Goal: Find specific fact: Find specific fact

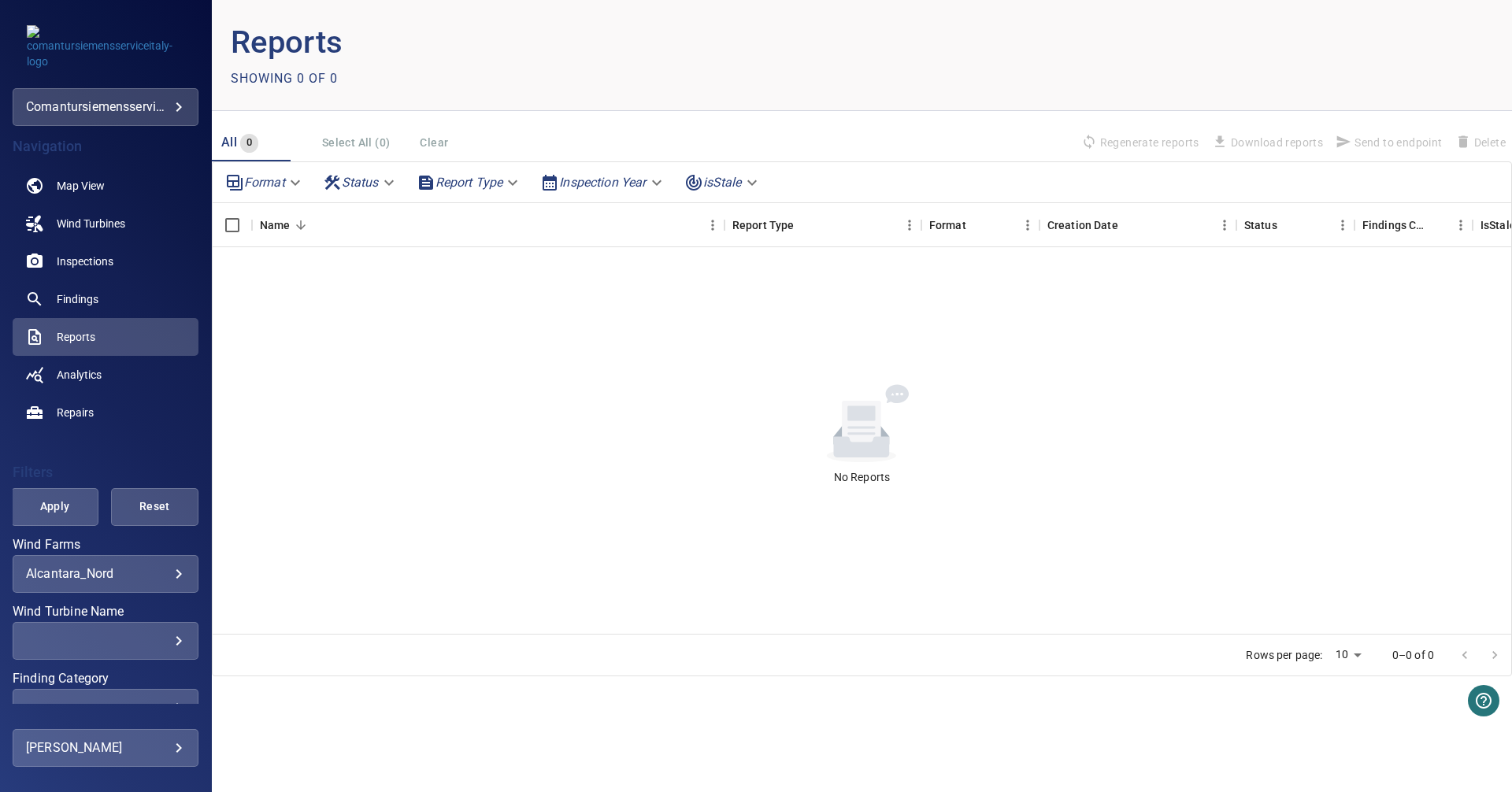
click at [158, 571] on body "**********" at bounding box center [756, 396] width 1512 height 792
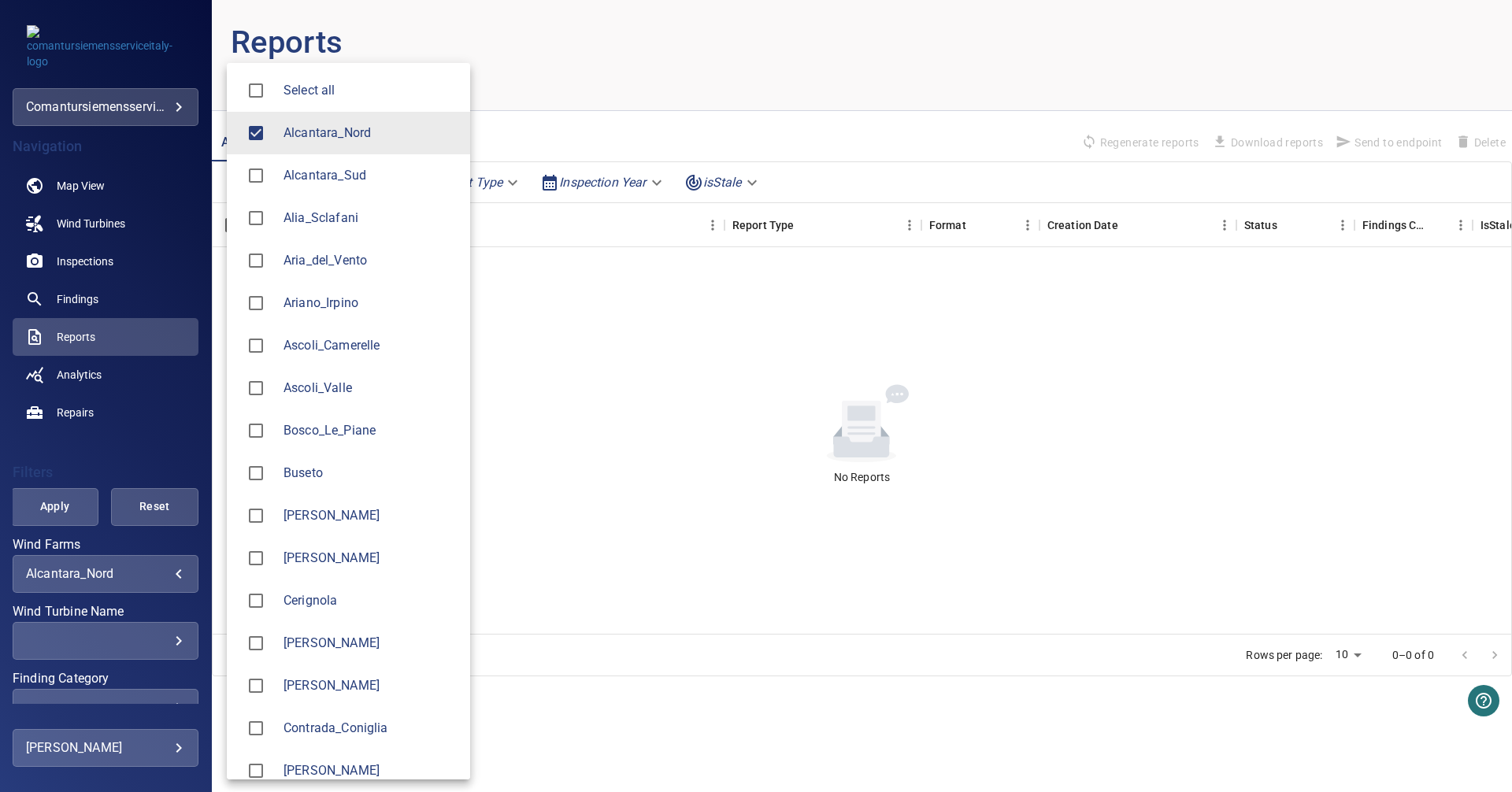
click at [364, 142] on span "Alcantara_Nord" at bounding box center [370, 133] width 174 height 19
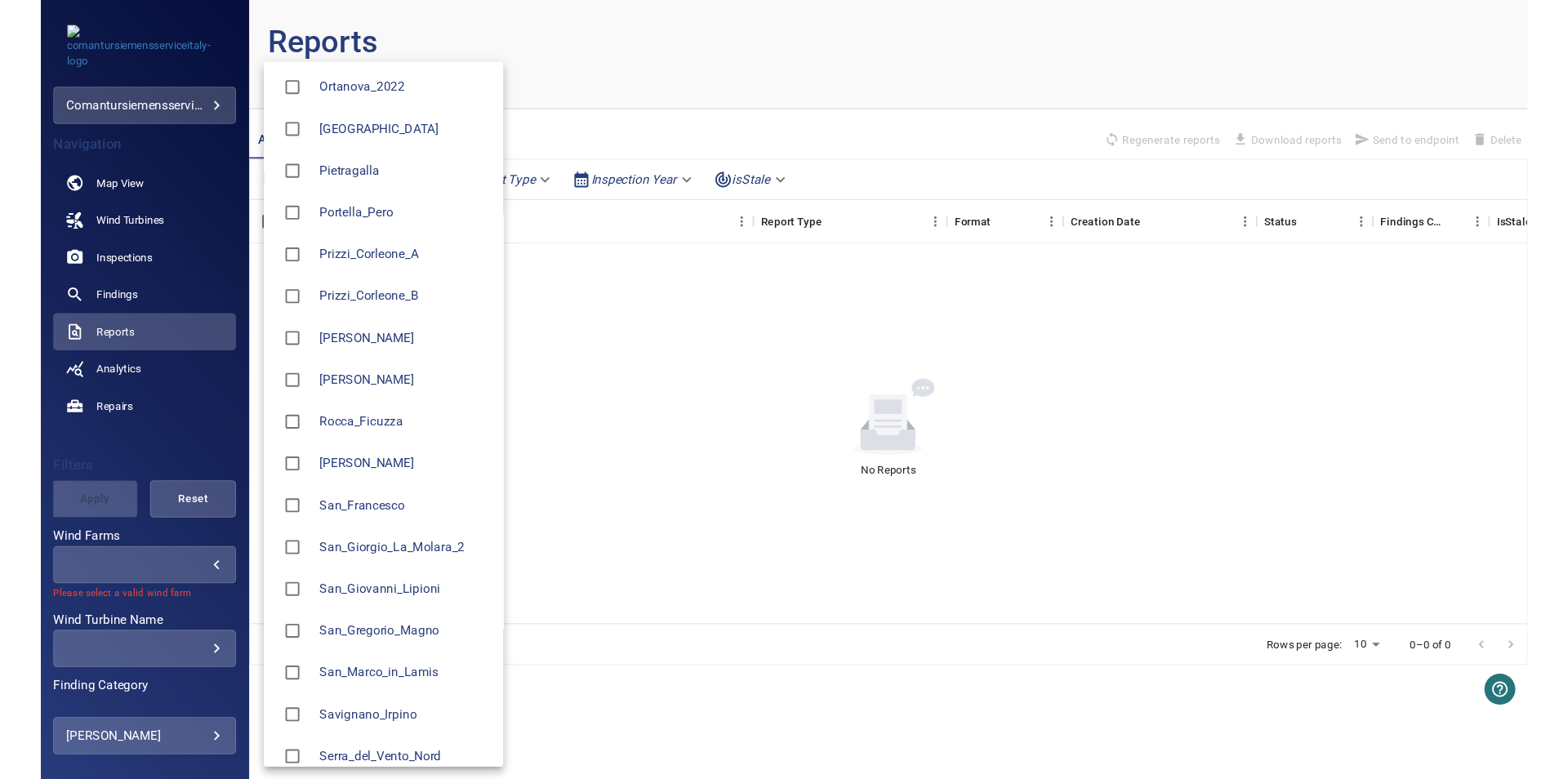
scroll to position [1574, 0]
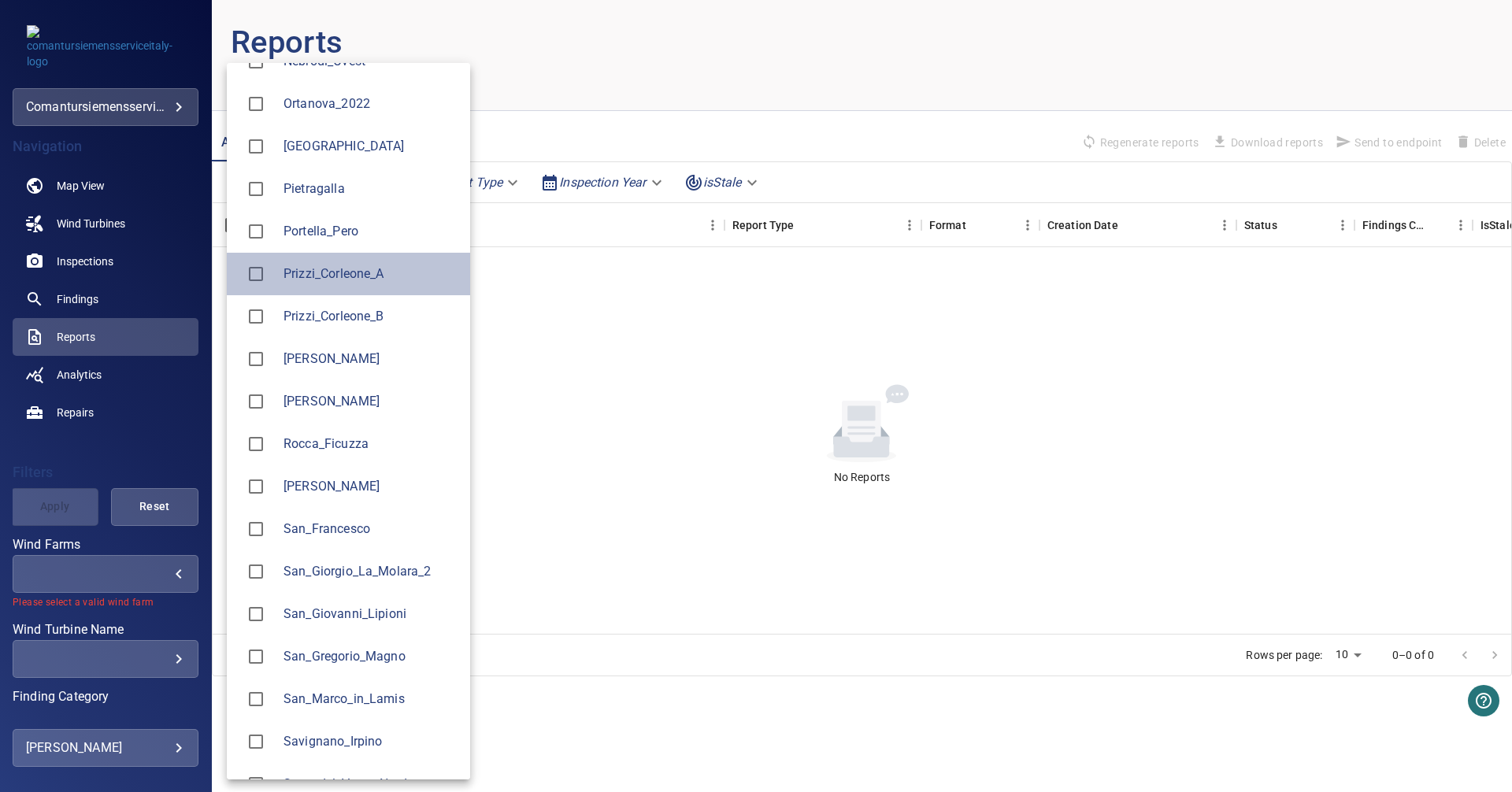
click at [343, 281] on span "Prizzi_Corleone_A" at bounding box center [370, 274] width 174 height 19
type input "**********"
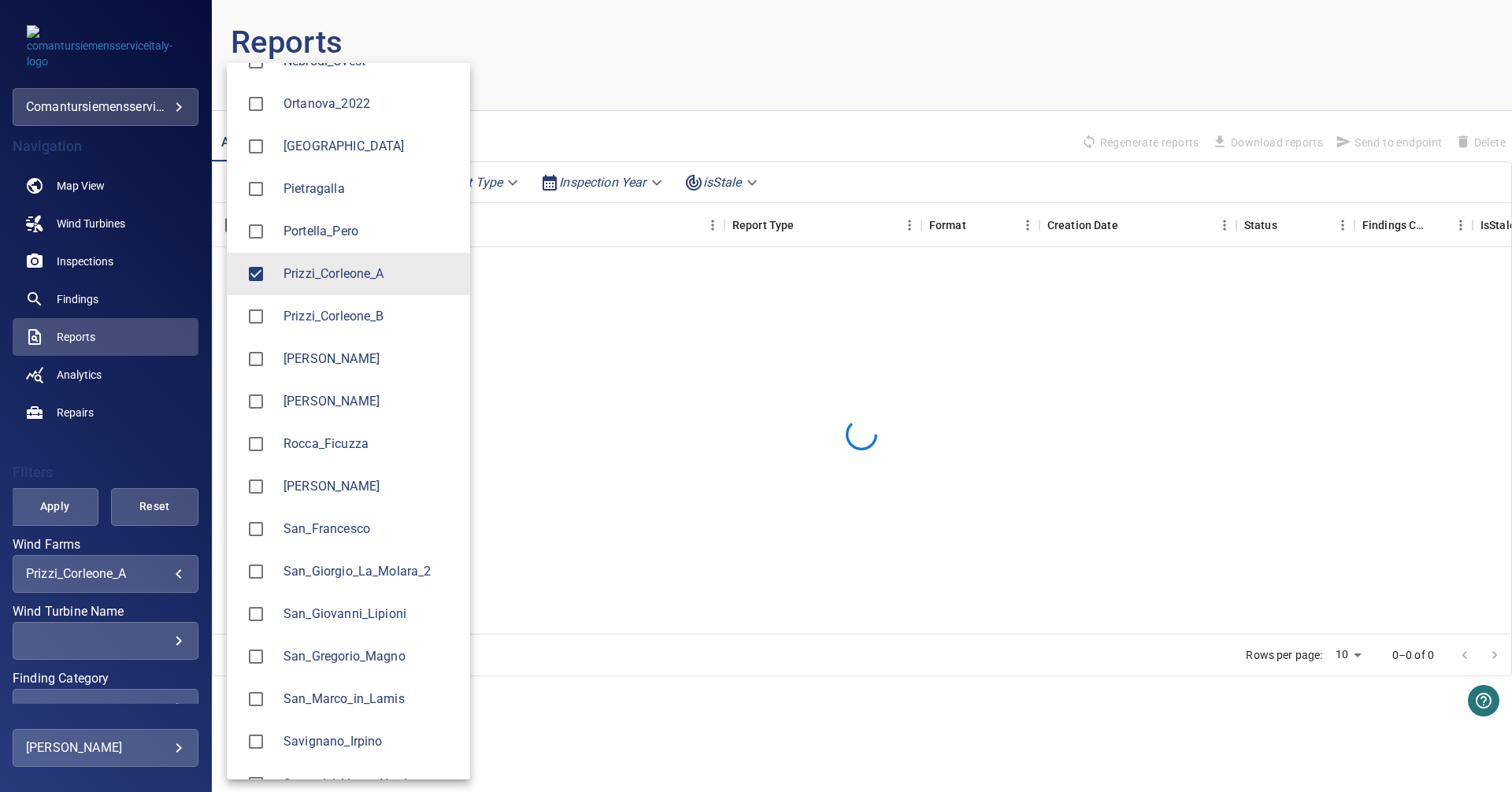
click at [61, 183] on div at bounding box center [756, 396] width 1512 height 792
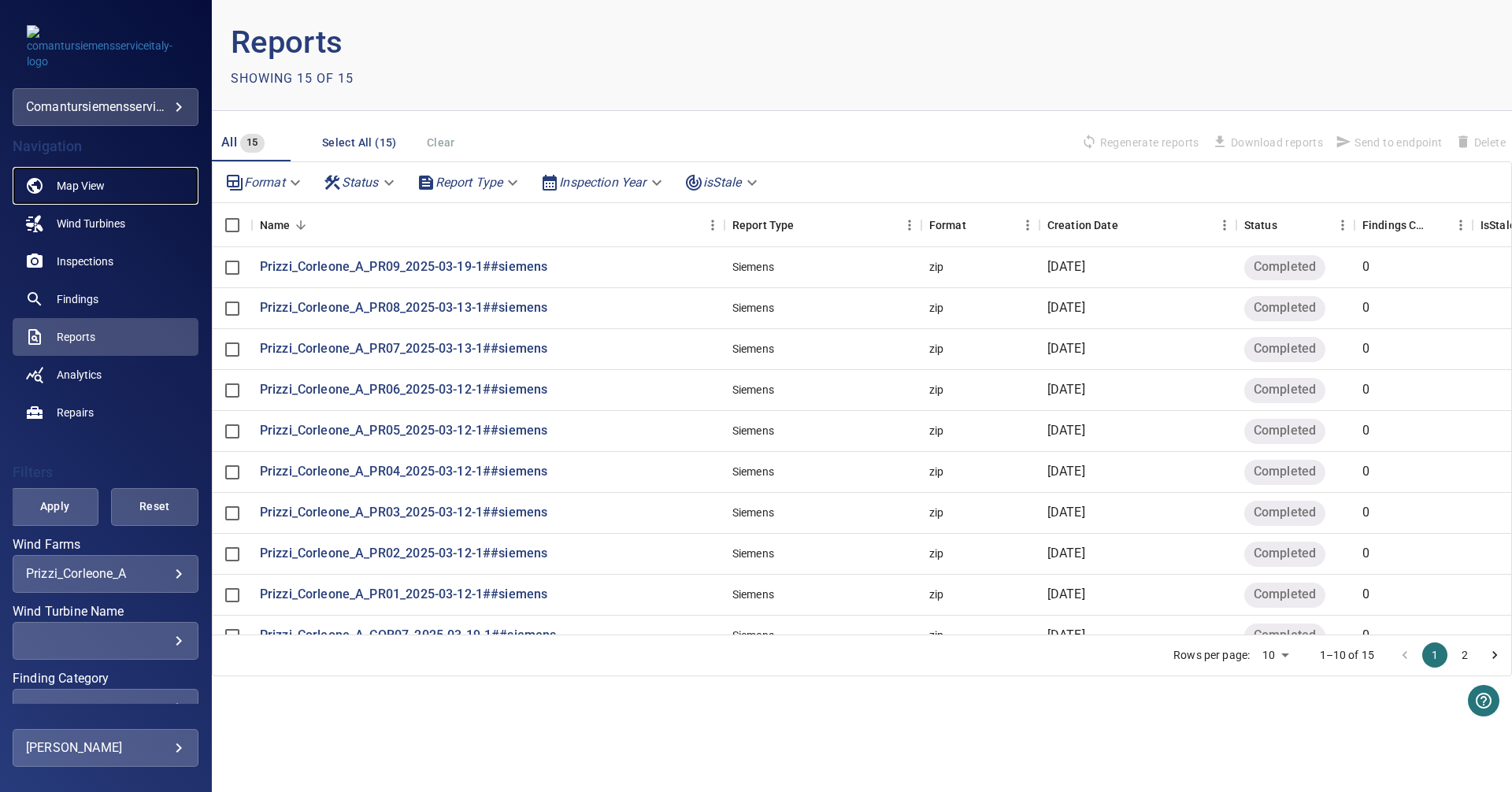
click at [61, 183] on span "Map View" at bounding box center [80, 186] width 48 height 16
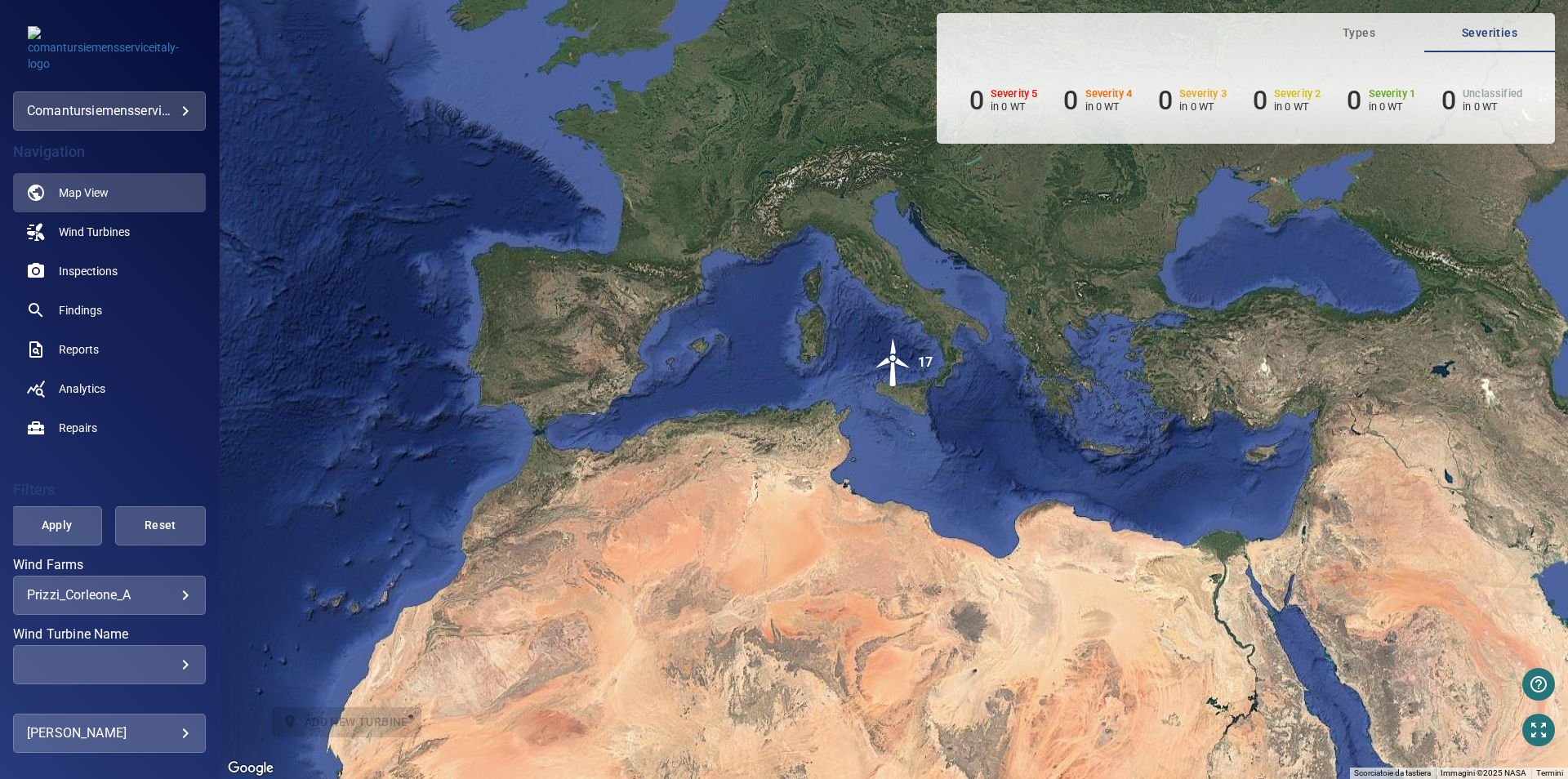
click at [890, 370] on img "17" at bounding box center [894, 363] width 49 height 49
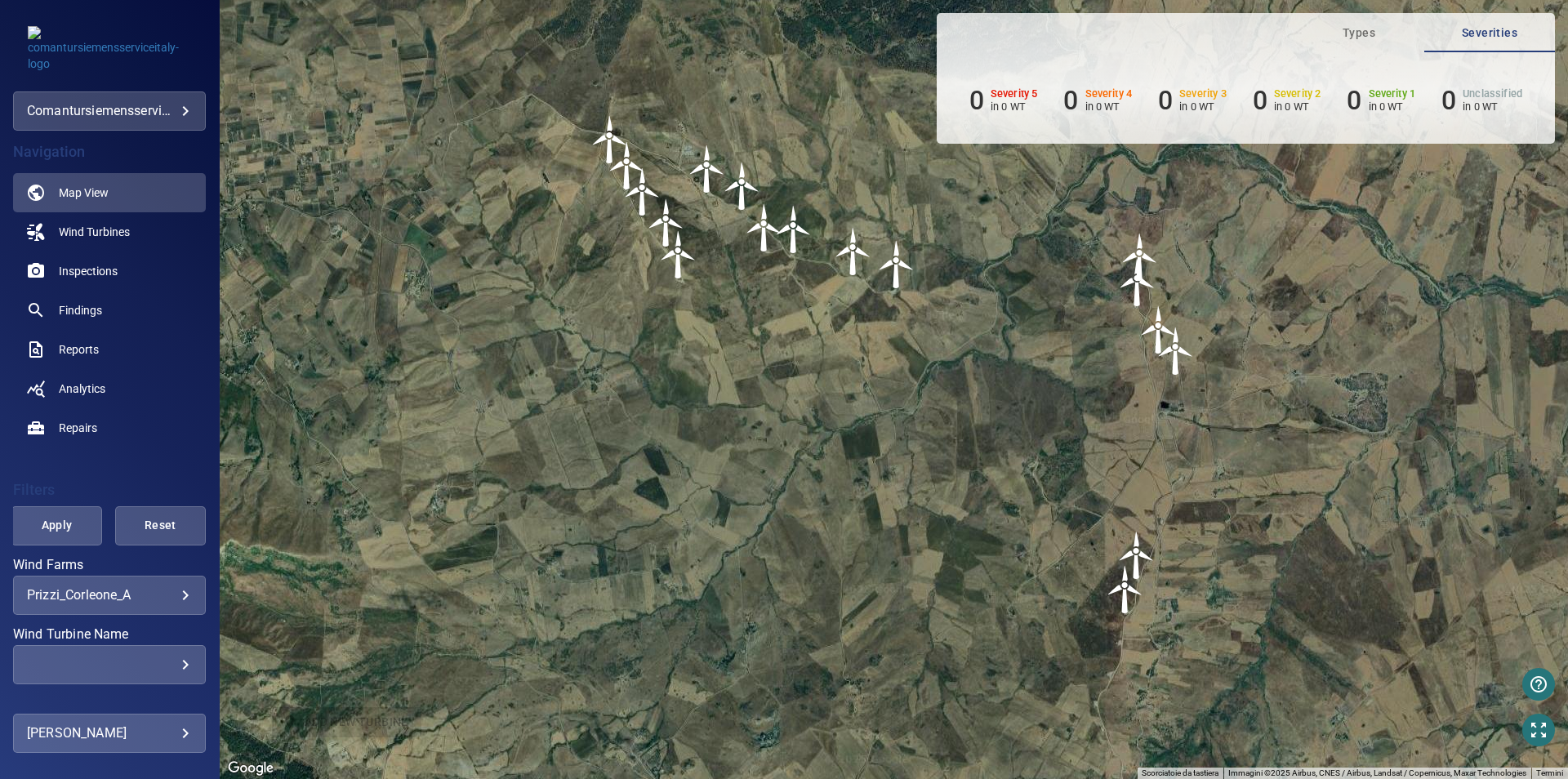
click at [1158, 326] on img "CO14" at bounding box center [1159, 330] width 49 height 49
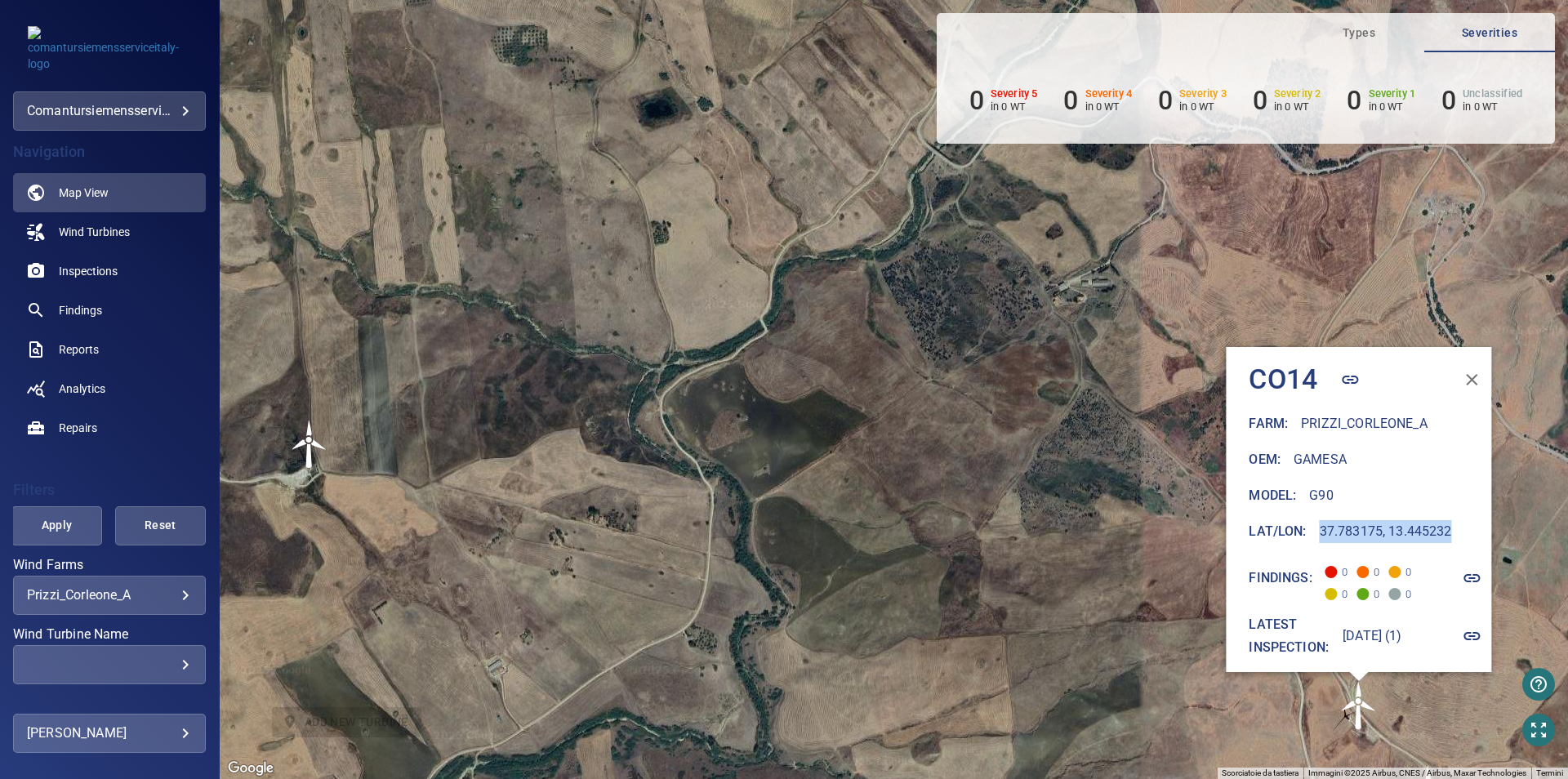
drag, startPoint x: 1289, startPoint y: 521, endPoint x: 1435, endPoint y: 521, distance: 146.0
click at [1435, 521] on div "Lat/Lon : [GEOGRAPHIC_DATA]" at bounding box center [1371, 532] width 243 height 23
copy h6 "37.783175, 13.445232"
